Goal: Task Accomplishment & Management: Use online tool/utility

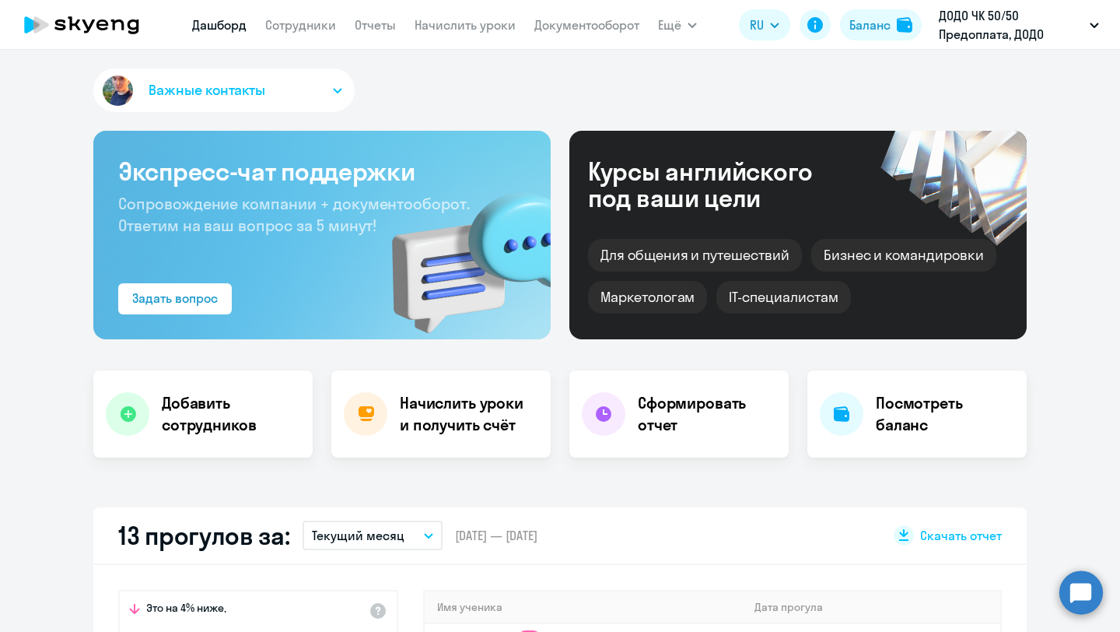
scroll to position [537, 0]
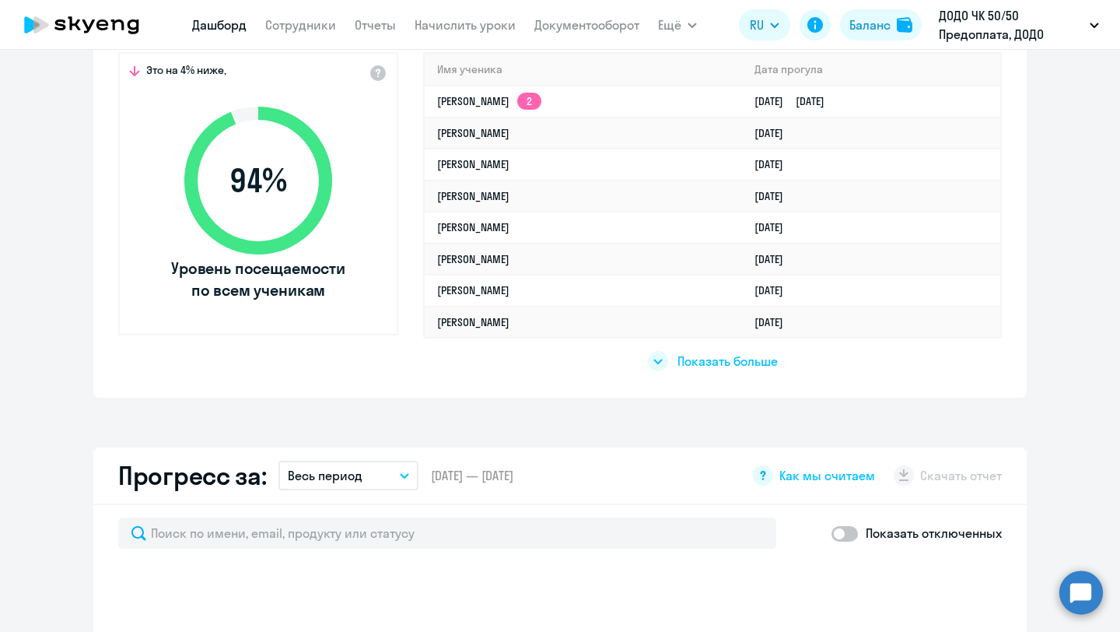
select select "30"
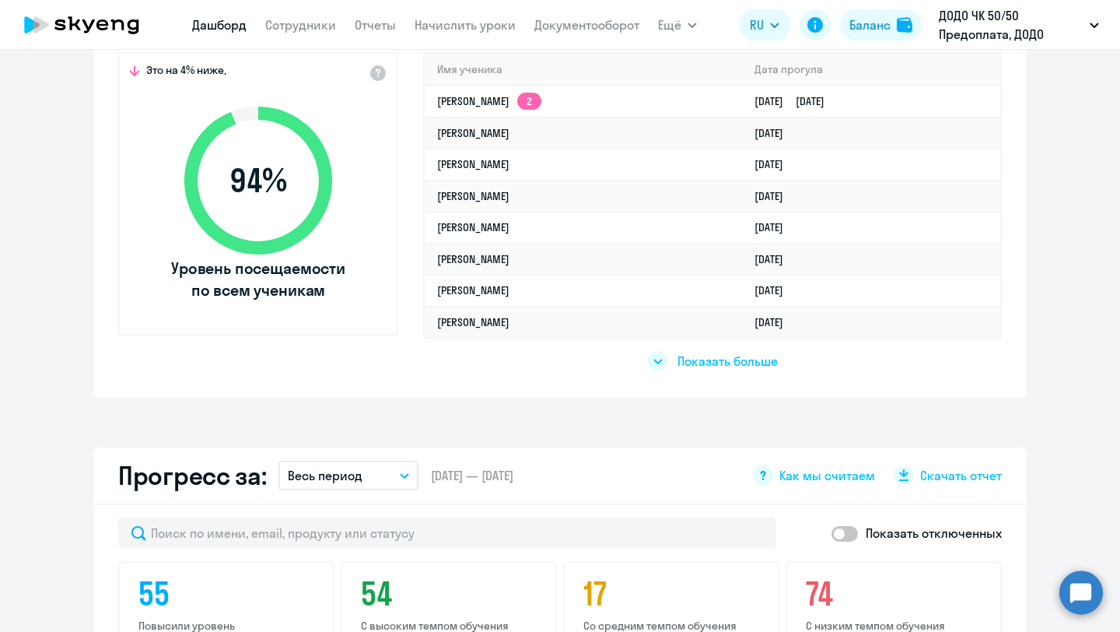
scroll to position [0, 0]
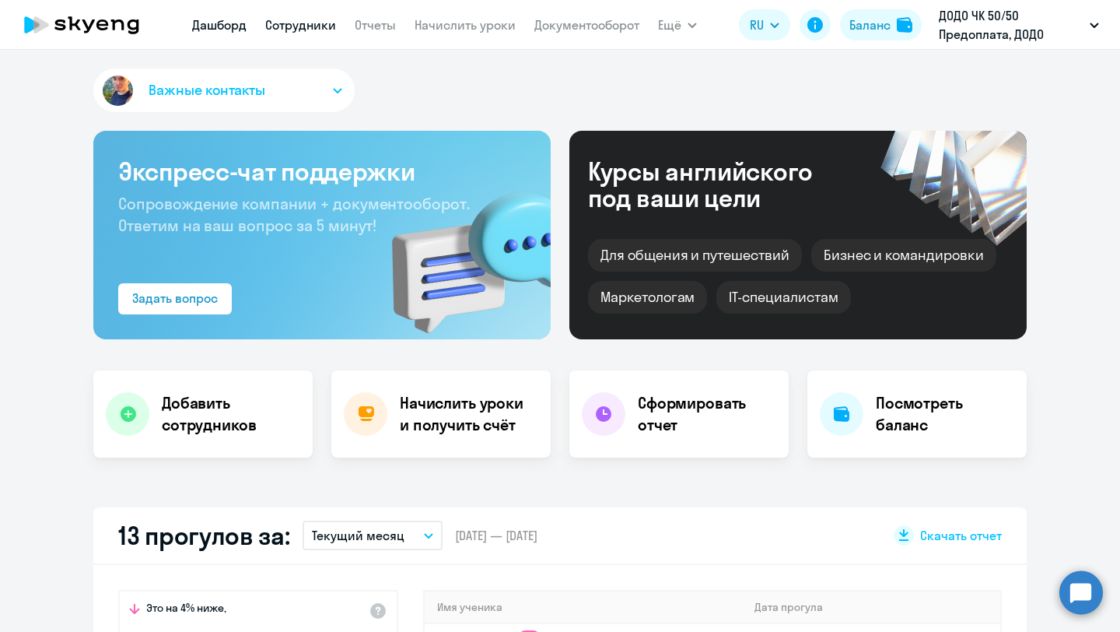
click at [289, 30] on link "Сотрудники" at bounding box center [300, 25] width 71 height 16
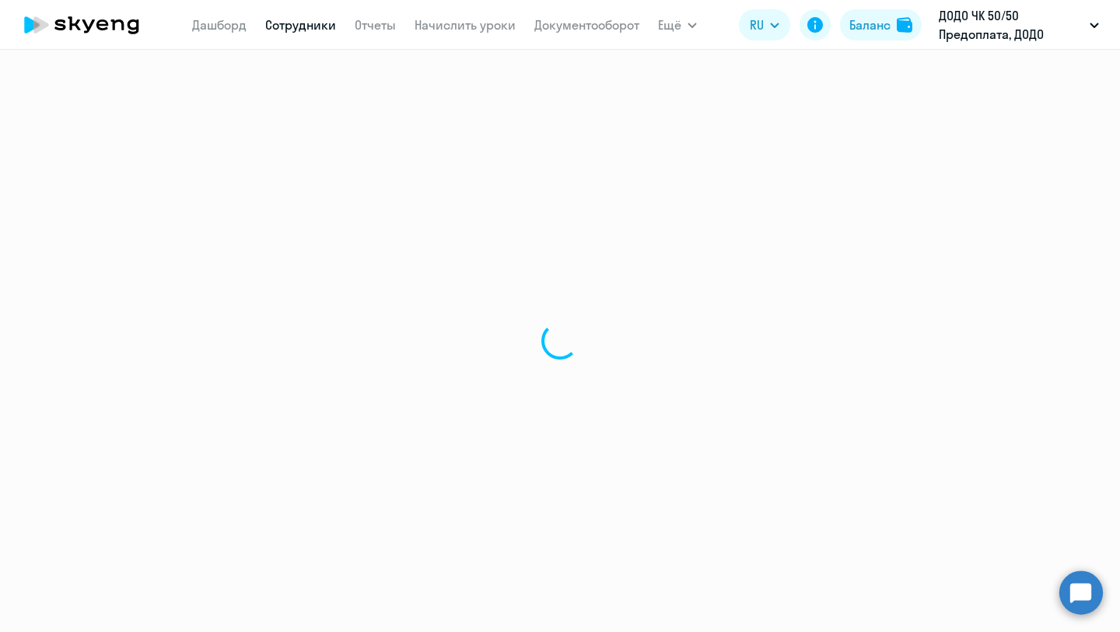
select select "30"
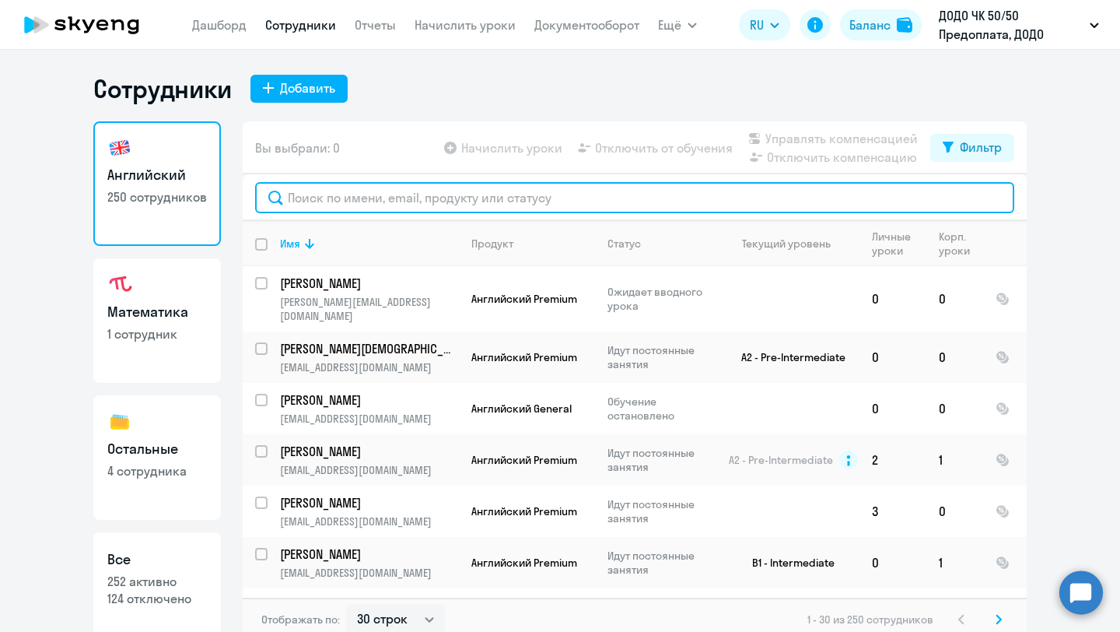
click at [334, 201] on input "text" at bounding box center [634, 197] width 759 height 31
type input "к"
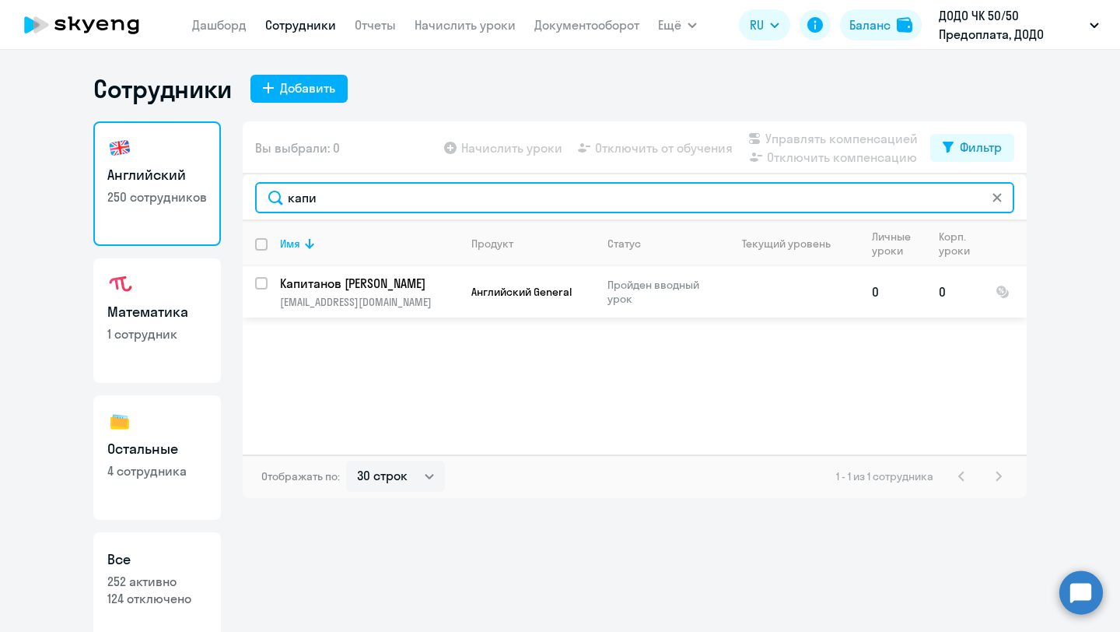
type input "капи"
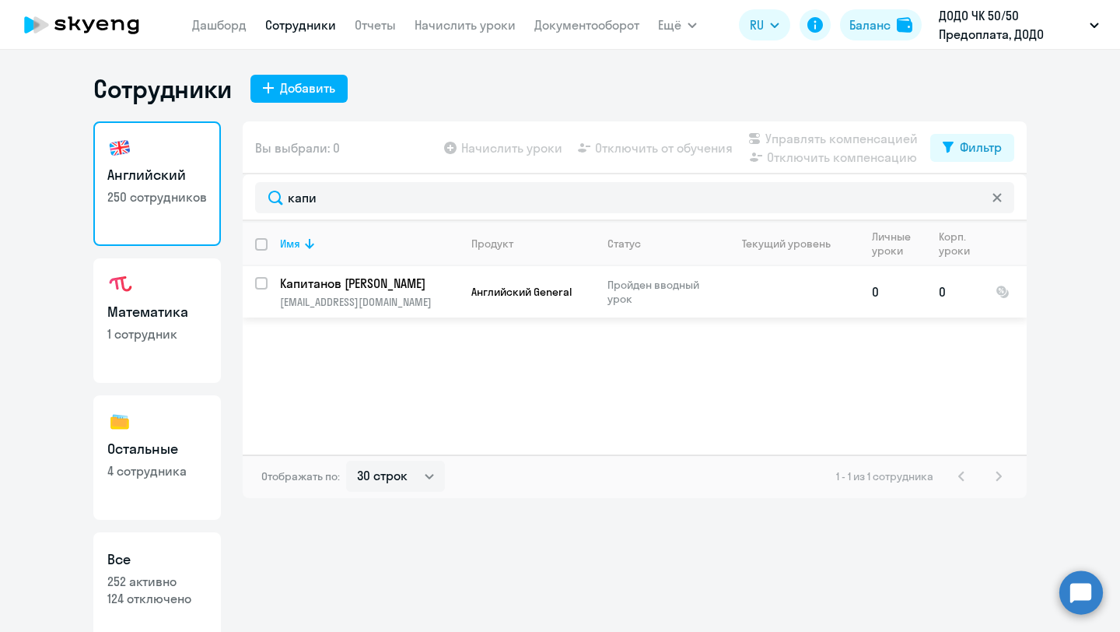
click at [267, 284] on input "select row 42317674" at bounding box center [270, 292] width 31 height 31
checkbox input "true"
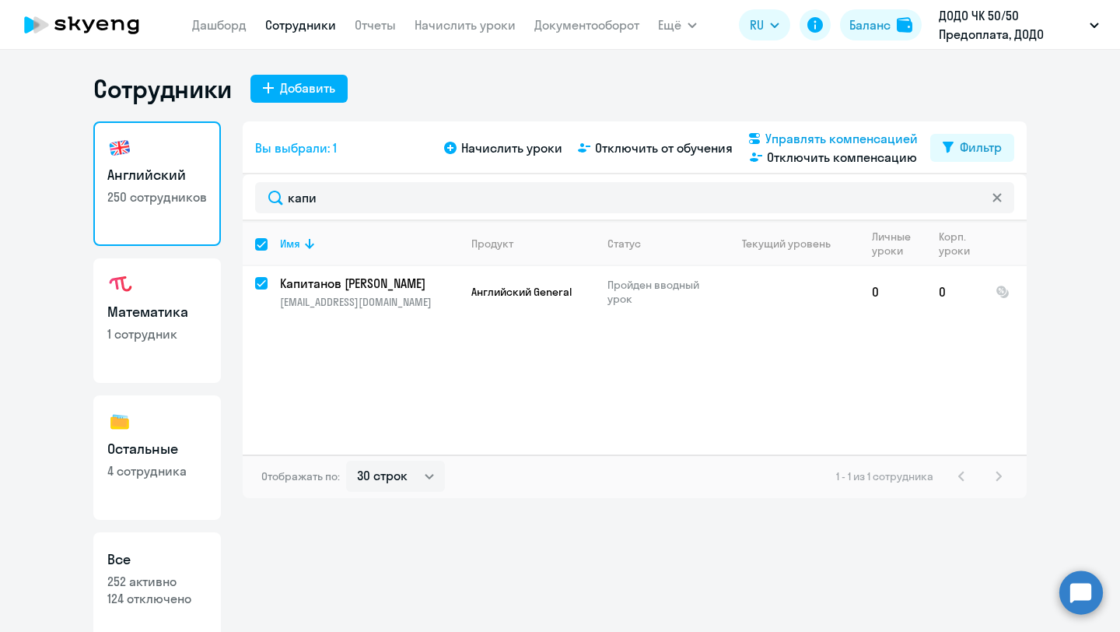
click at [857, 138] on span "Управлять компенсацией" at bounding box center [841, 138] width 152 height 19
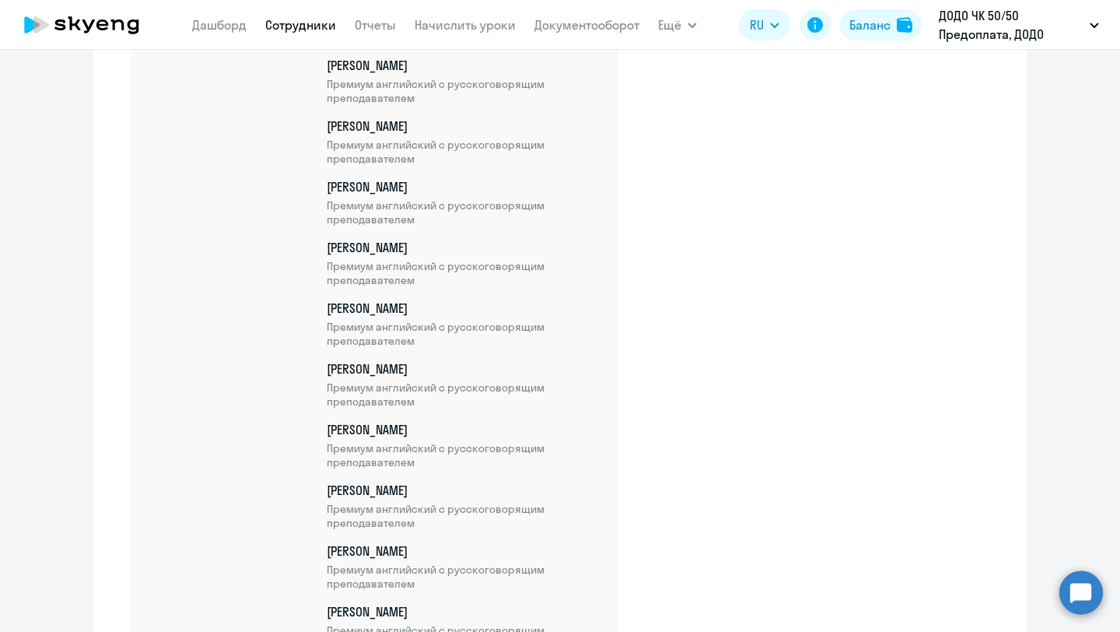
scroll to position [8930, 0]
